Goal: Information Seeking & Learning: Learn about a topic

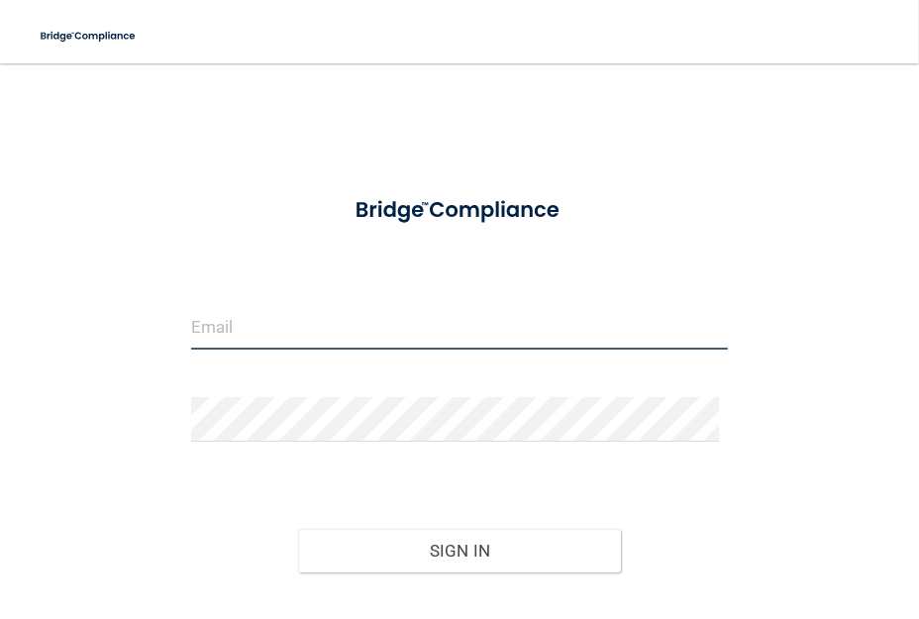
click at [288, 331] on input "email" at bounding box center [460, 327] width 538 height 45
type input "[PERSON_NAME][EMAIL_ADDRESS][DOMAIN_NAME]"
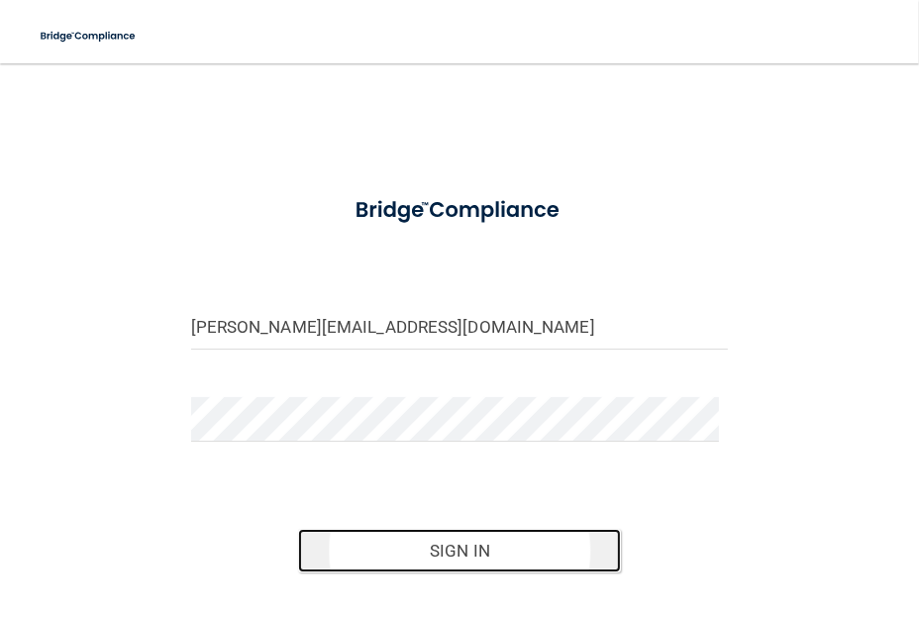
click at [525, 544] on button "Sign In" at bounding box center [459, 551] width 323 height 44
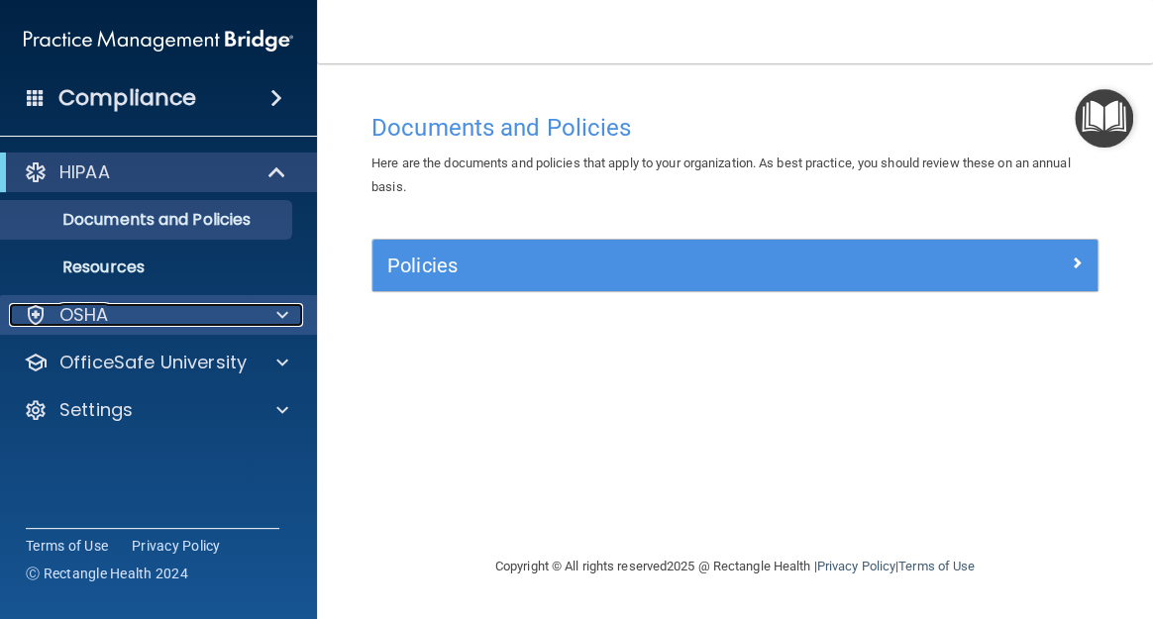
click at [277, 315] on span at bounding box center [282, 315] width 12 height 24
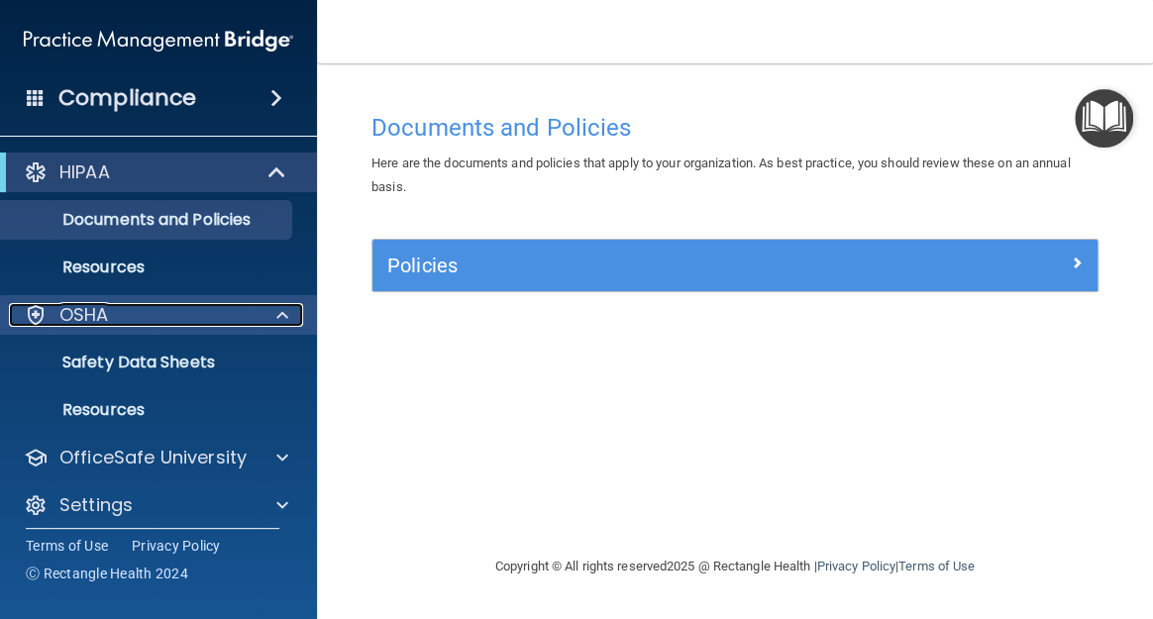
click at [277, 315] on span at bounding box center [282, 315] width 12 height 24
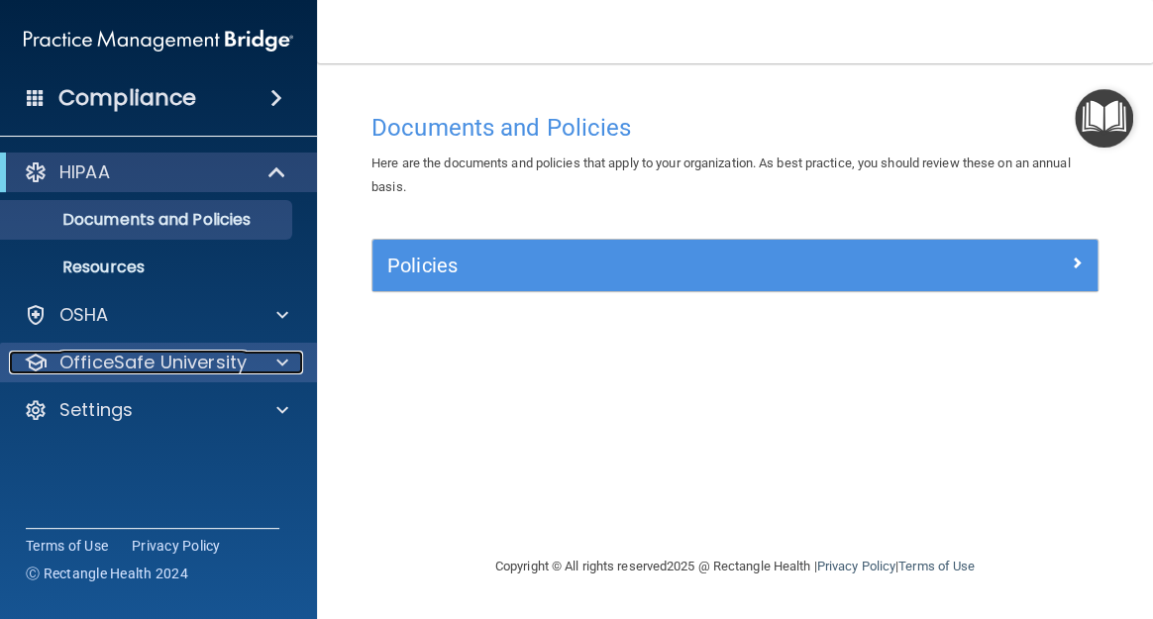
click at [277, 356] on span at bounding box center [282, 363] width 12 height 24
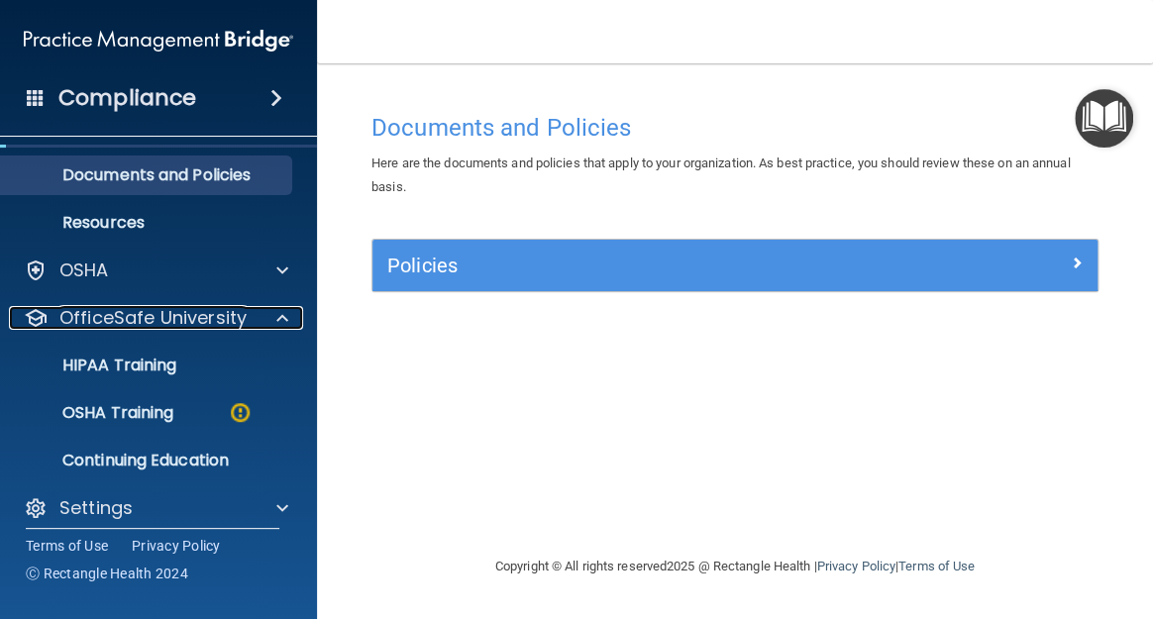
scroll to position [59, 0]
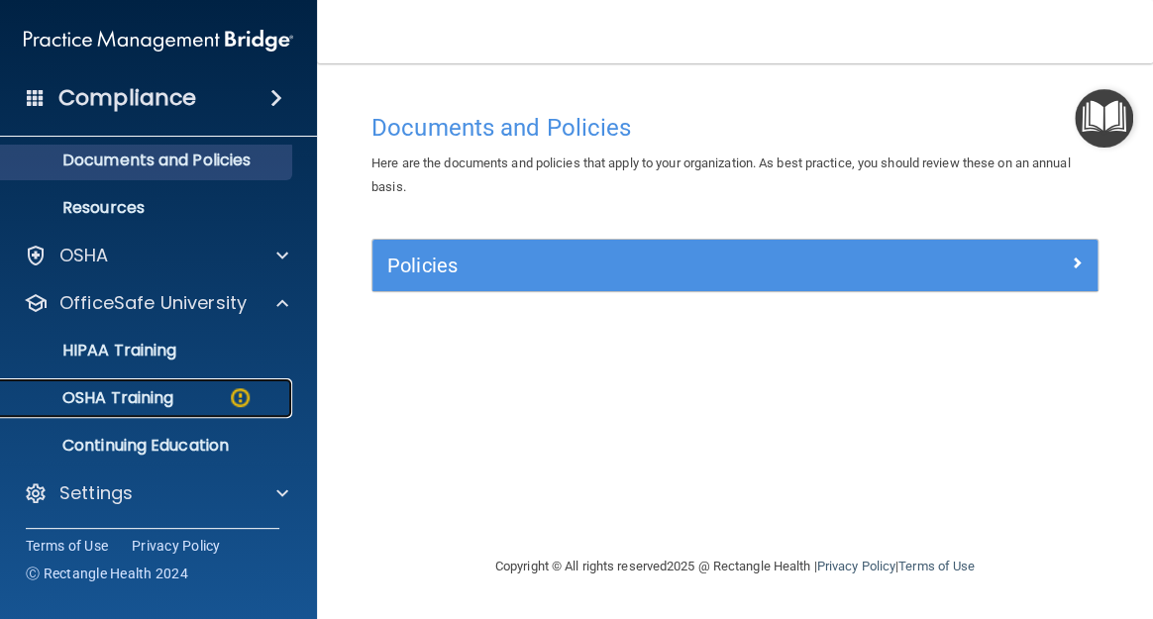
click at [185, 399] on div "OSHA Training" at bounding box center [148, 398] width 270 height 20
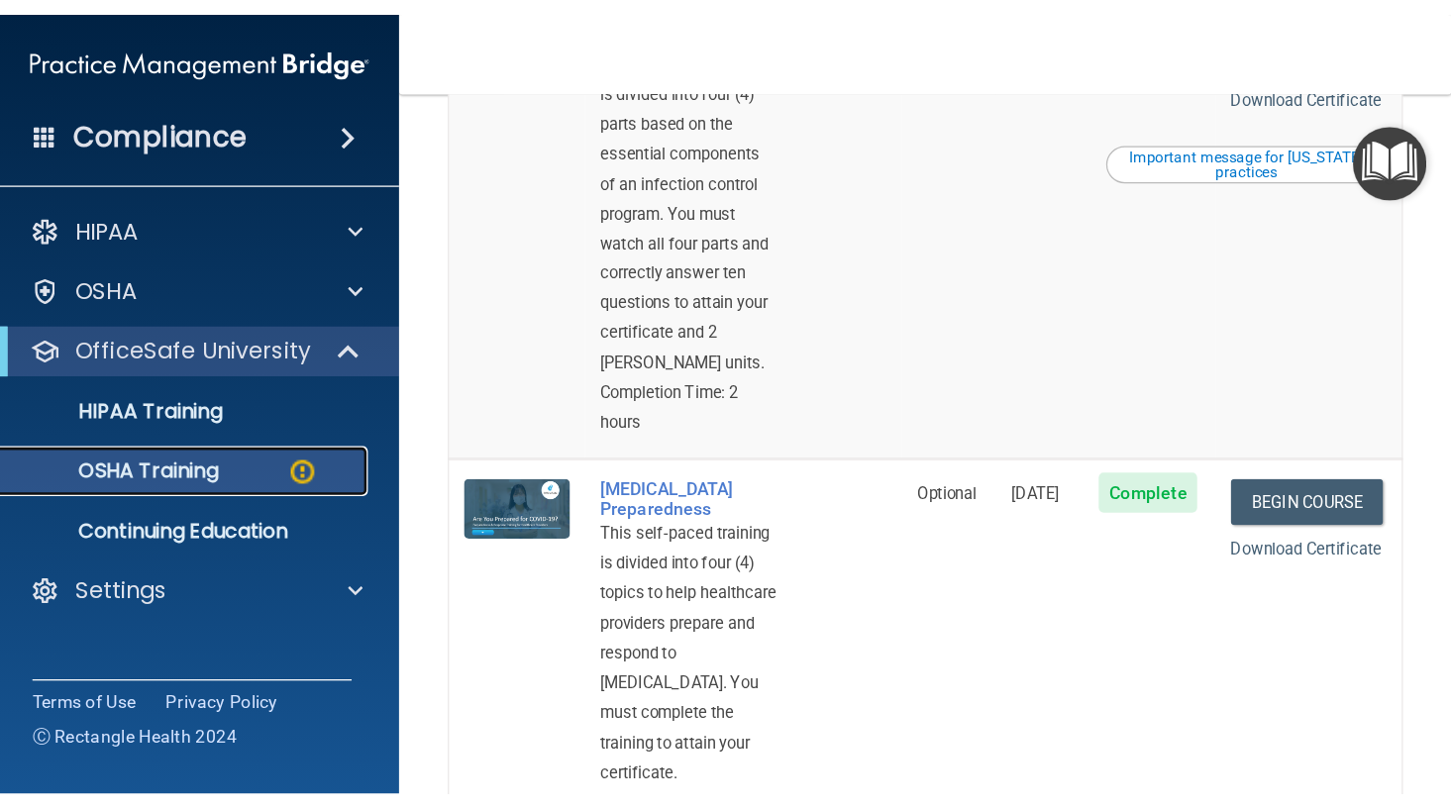
scroll to position [1037, 0]
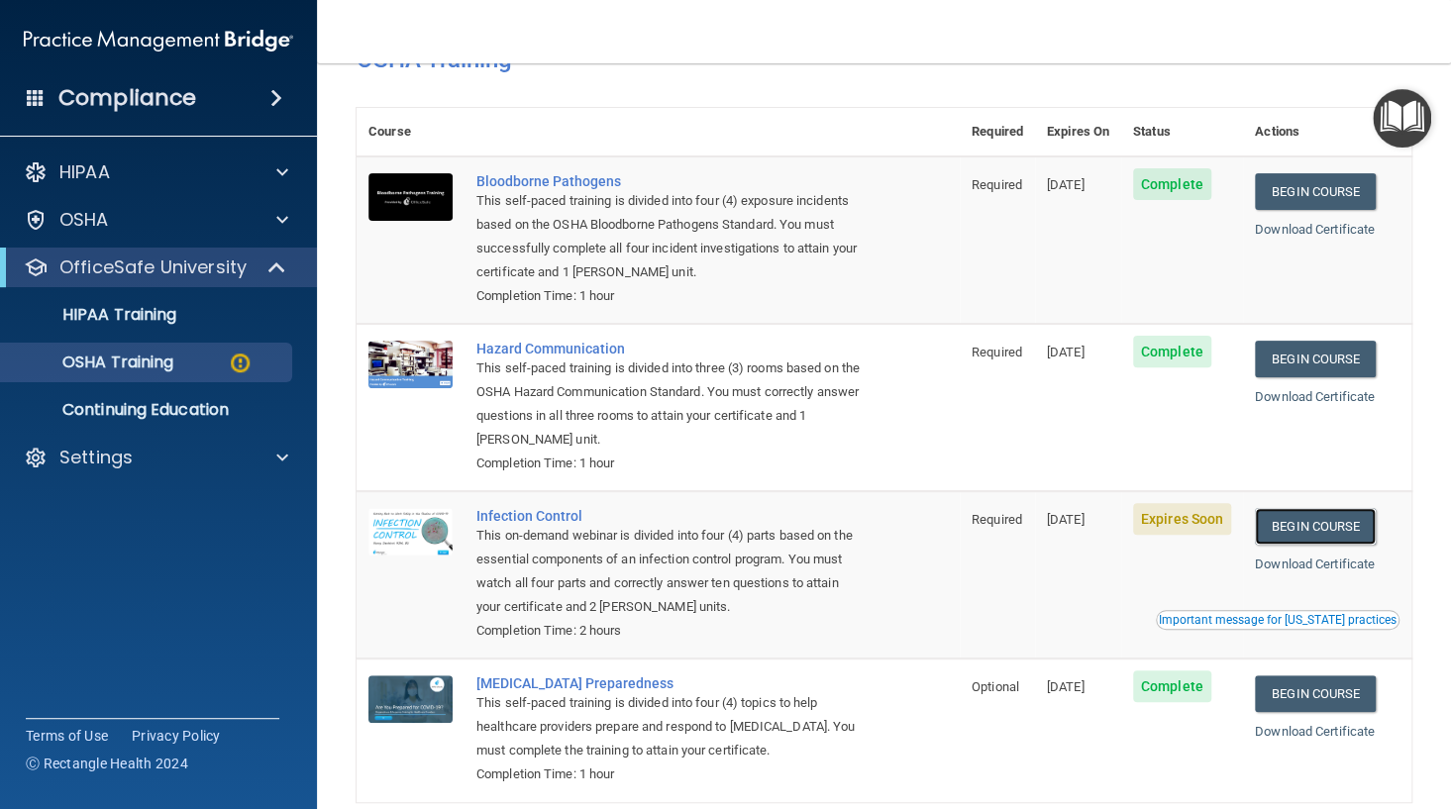
scroll to position [0, 0]
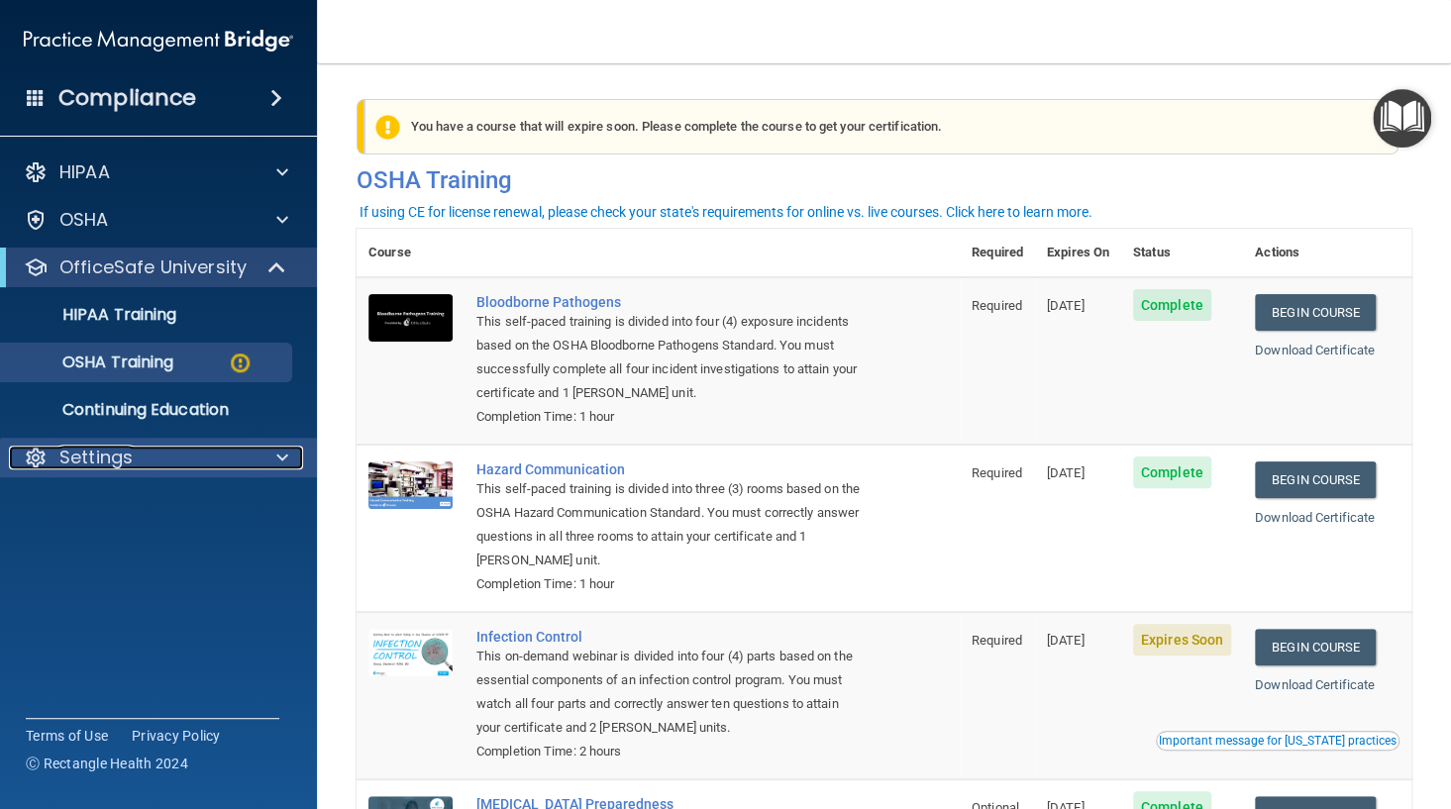
click at [134, 446] on div "Settings" at bounding box center [132, 458] width 246 height 24
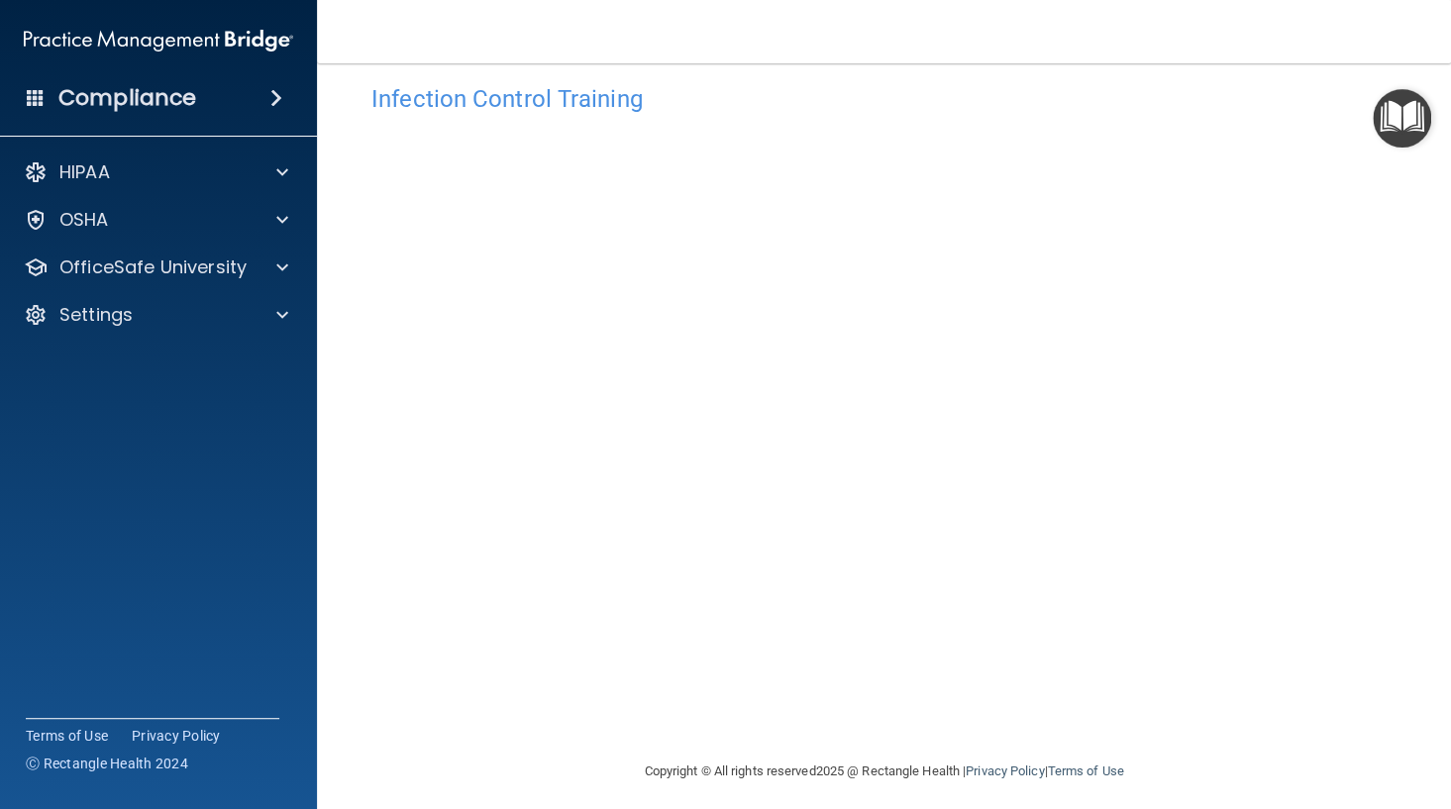
scroll to position [38, 0]
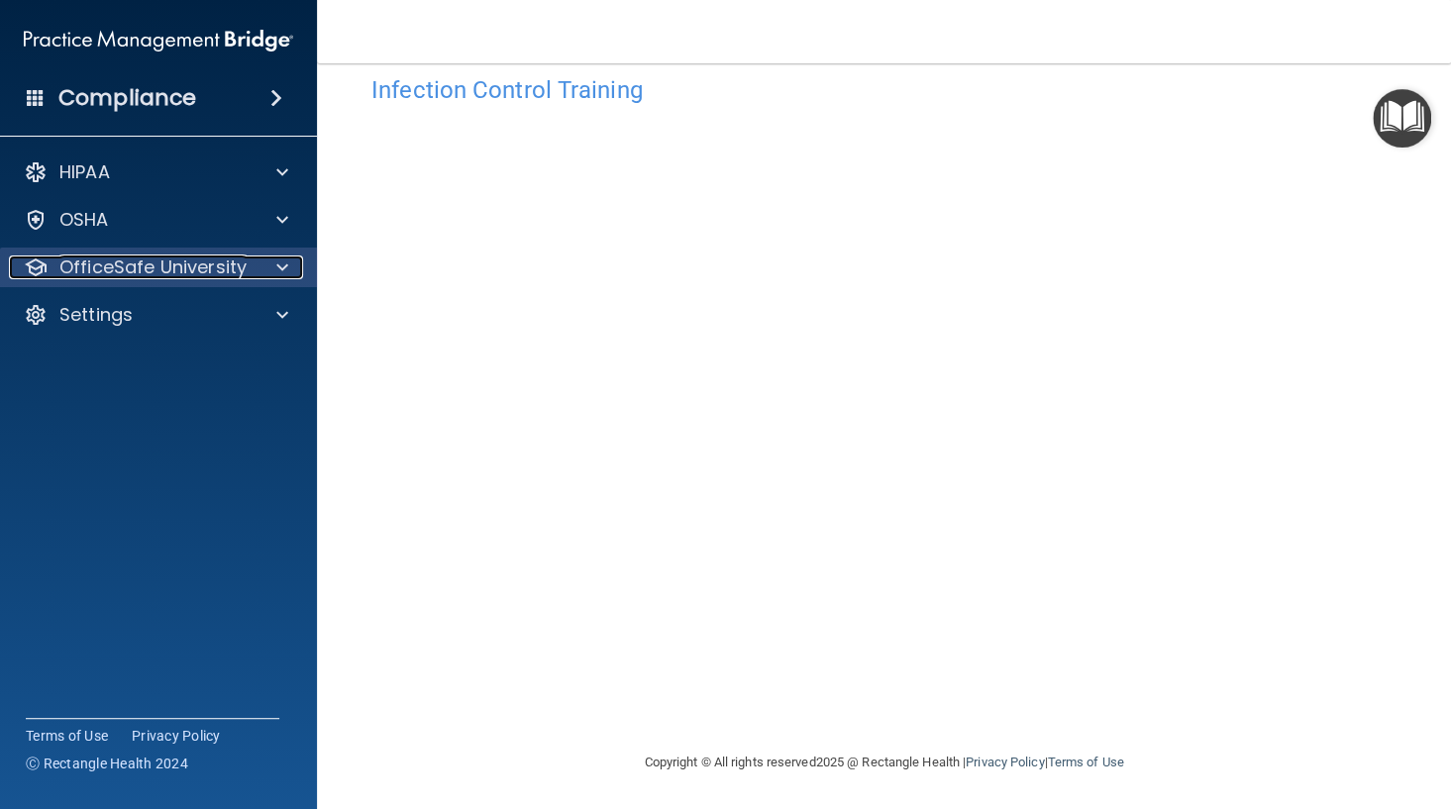
click at [287, 263] on span at bounding box center [282, 268] width 12 height 24
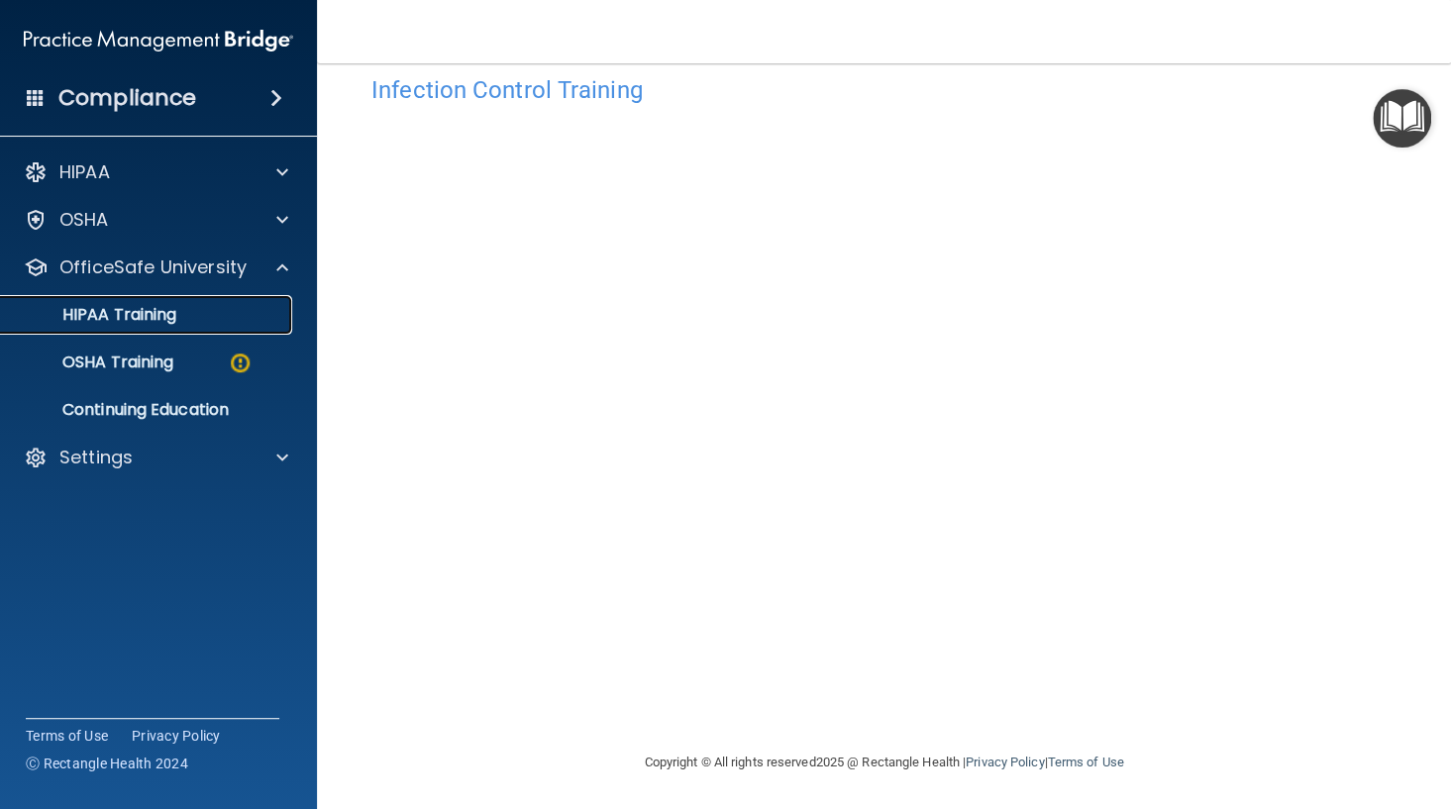
click at [133, 323] on p "HIPAA Training" at bounding box center [94, 315] width 163 height 20
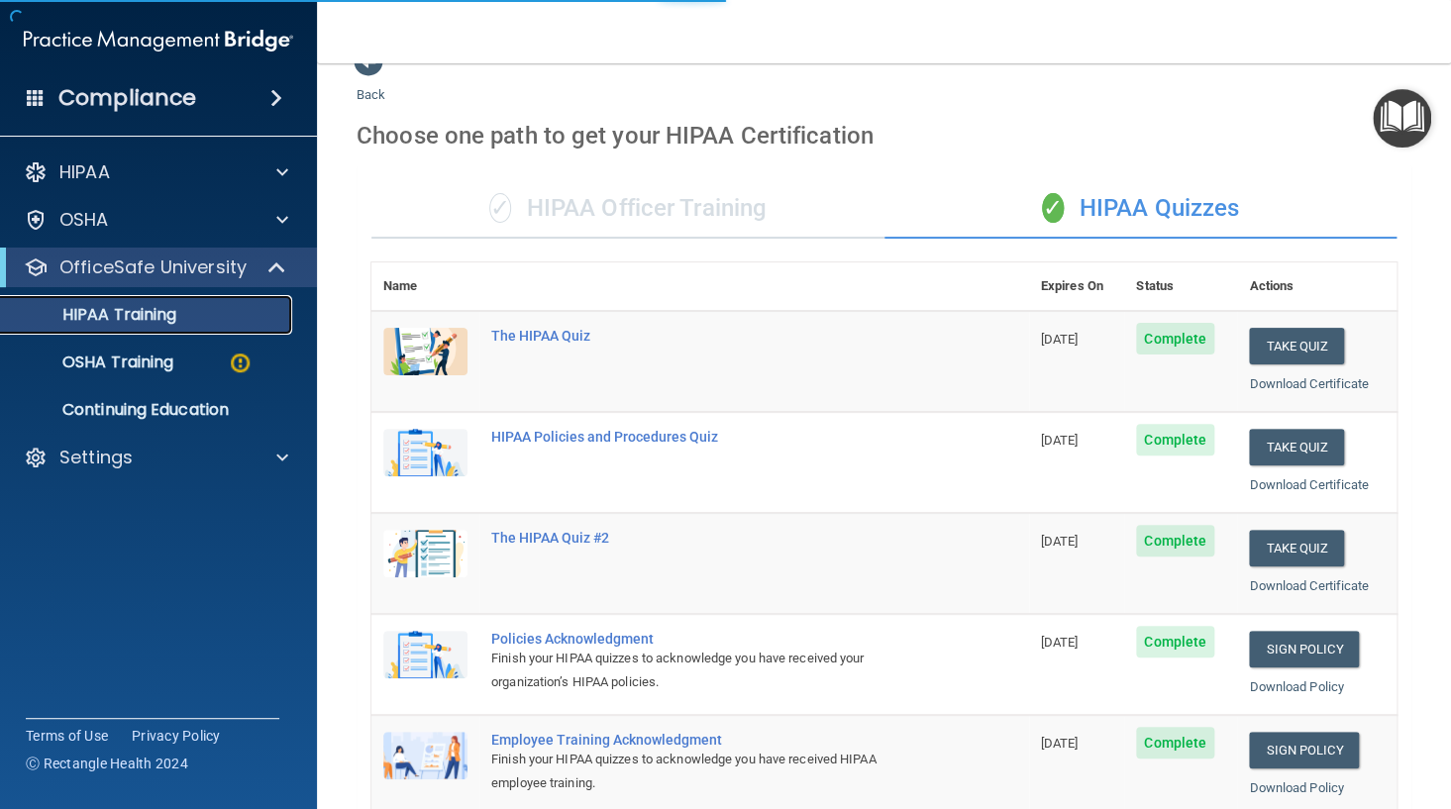
scroll to position [679, 0]
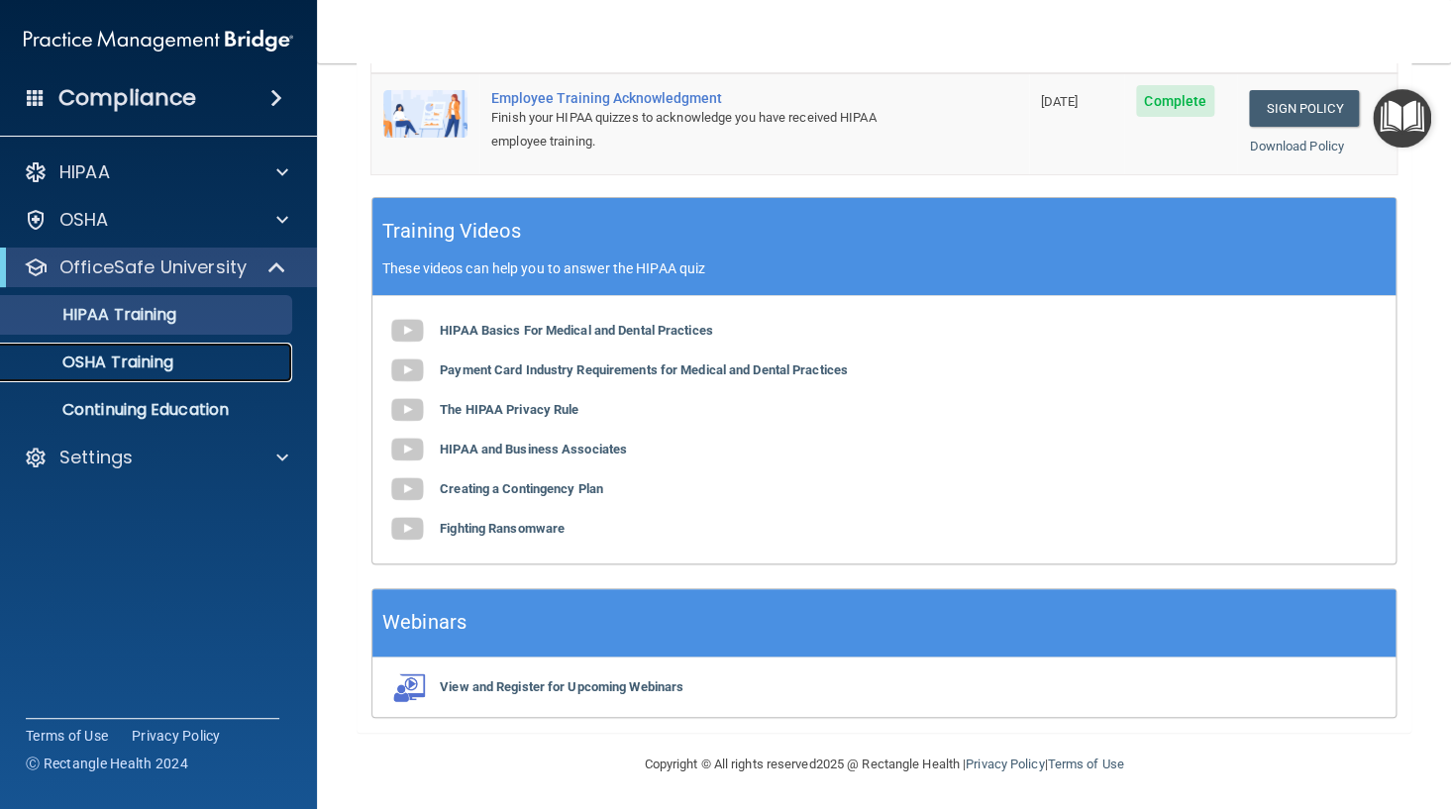
click at [137, 355] on p "OSHA Training" at bounding box center [93, 363] width 160 height 20
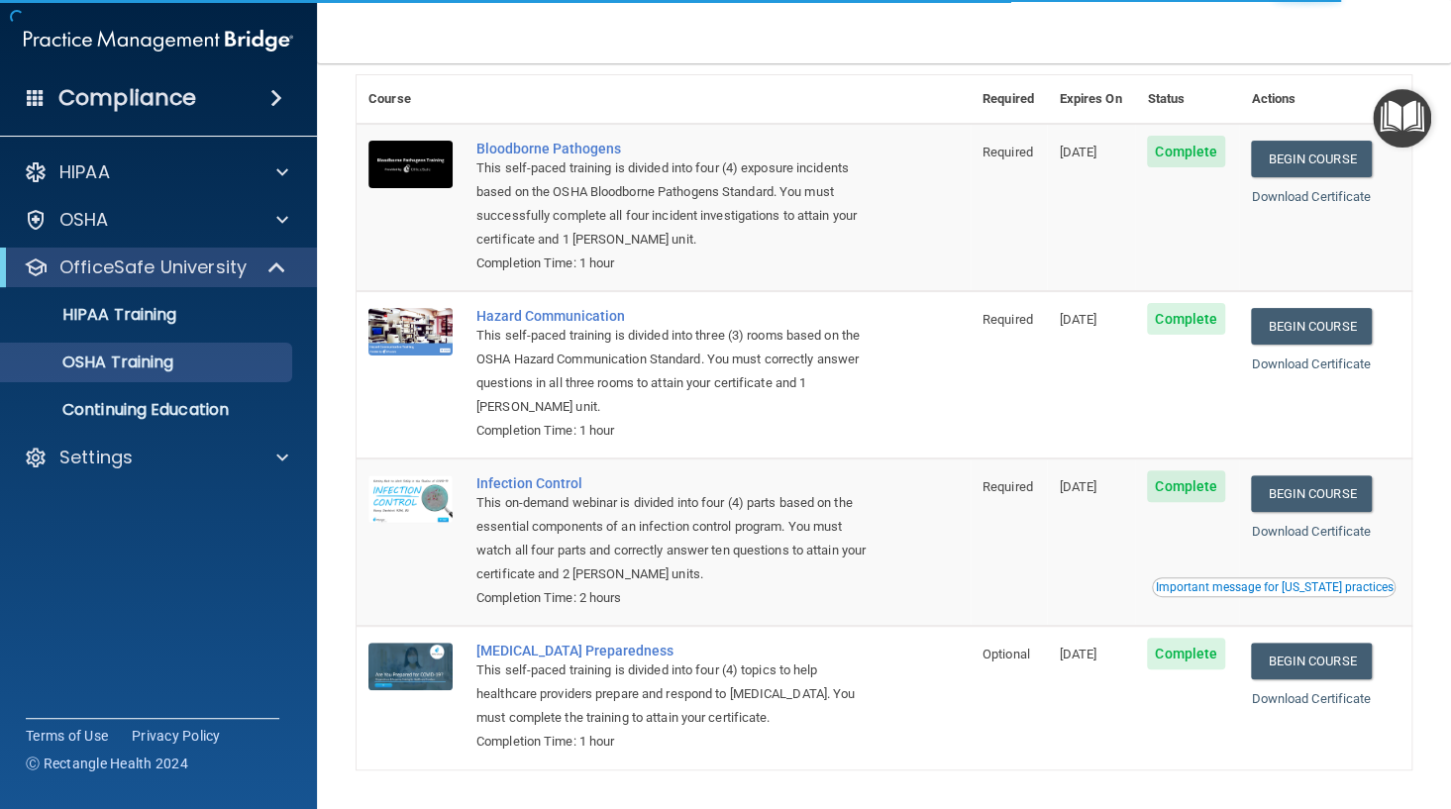
scroll to position [66, 0]
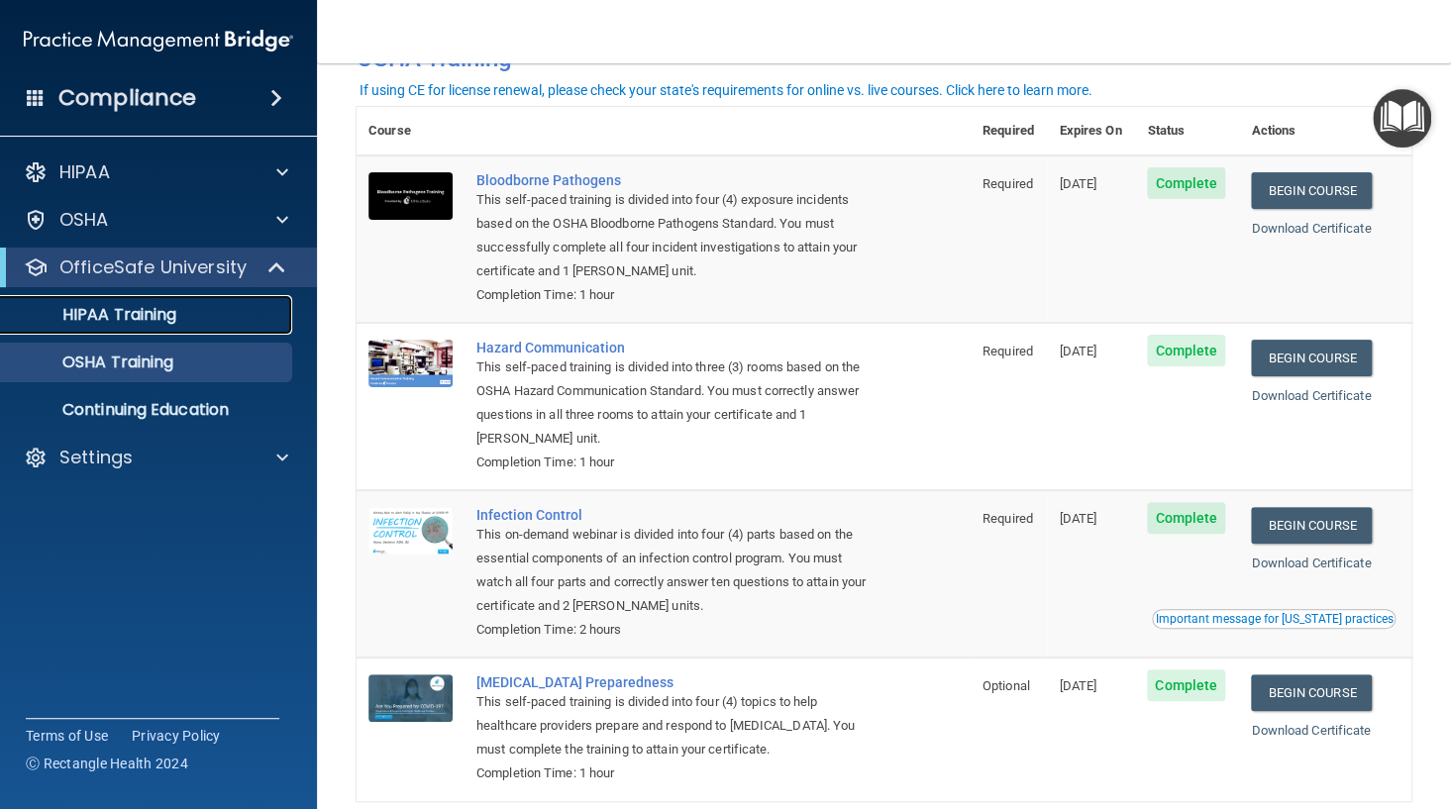
click at [136, 316] on p "HIPAA Training" at bounding box center [94, 315] width 163 height 20
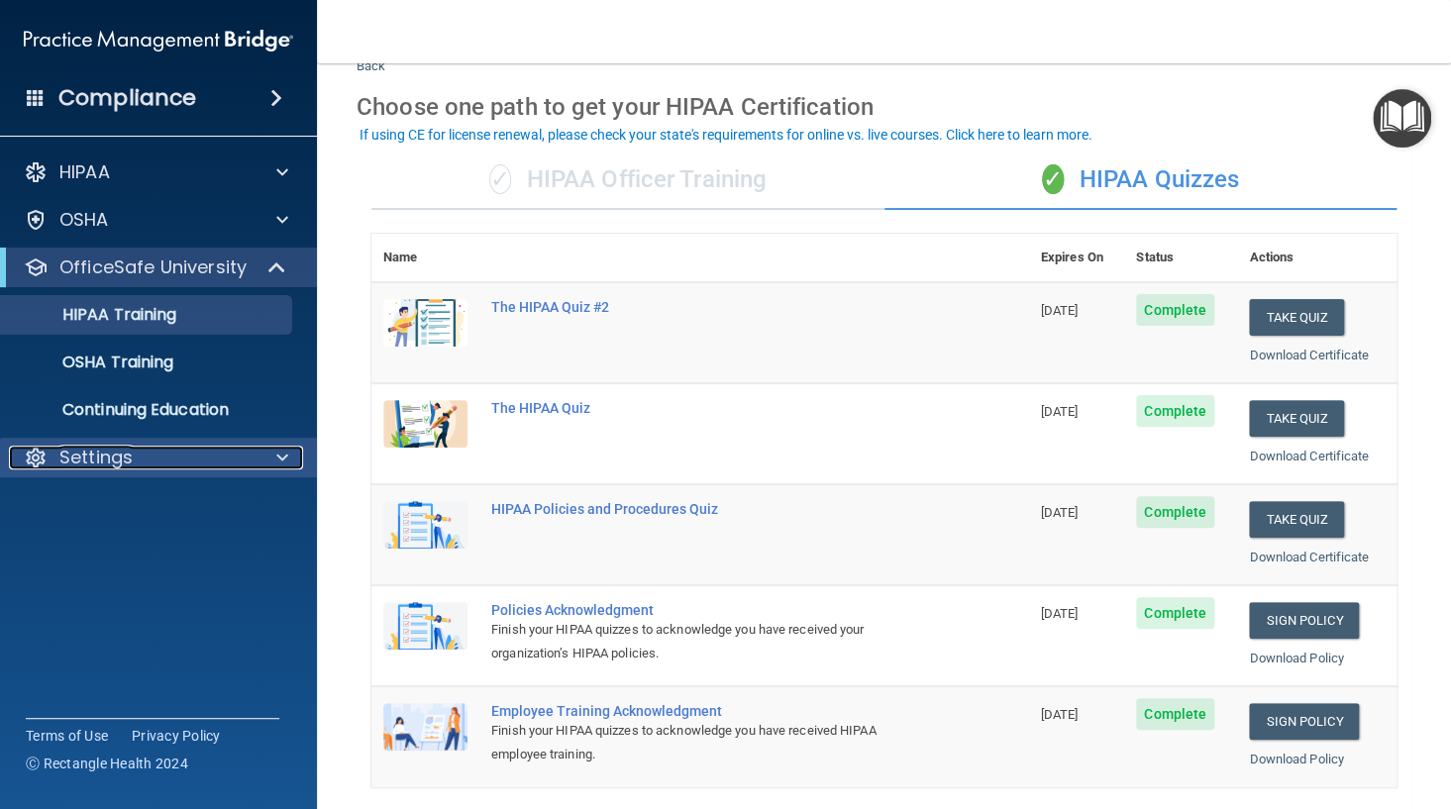
click at [92, 455] on p "Settings" at bounding box center [95, 458] width 73 height 24
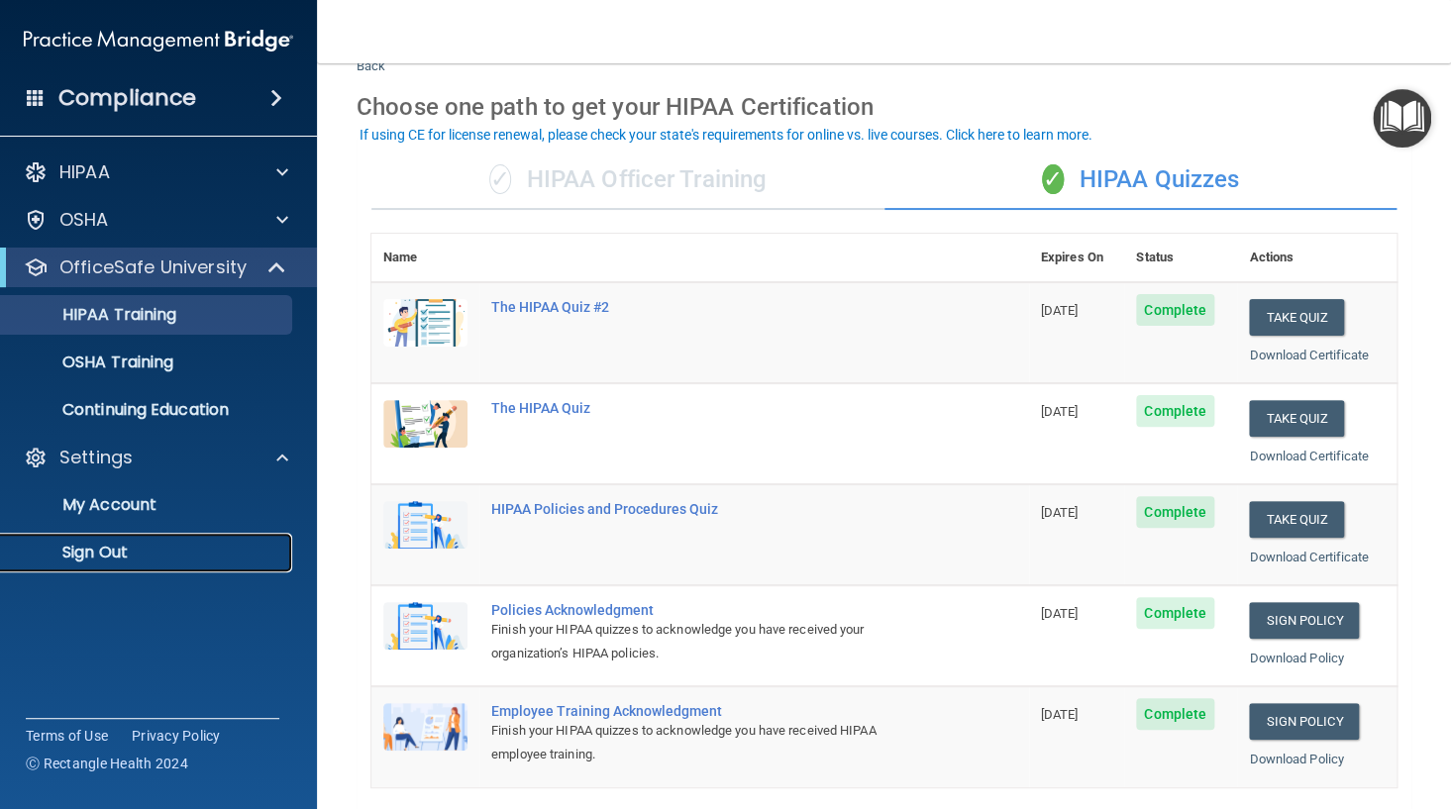
click at [108, 558] on p "Sign Out" at bounding box center [148, 553] width 270 height 20
